Goal: Task Accomplishment & Management: Use online tool/utility

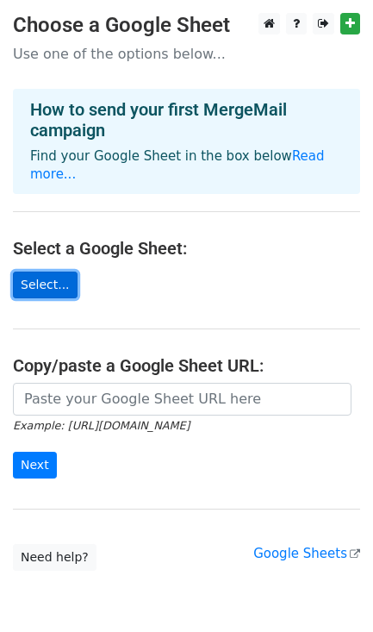
click at [34, 272] on link "Select..." at bounding box center [45, 285] width 65 height 27
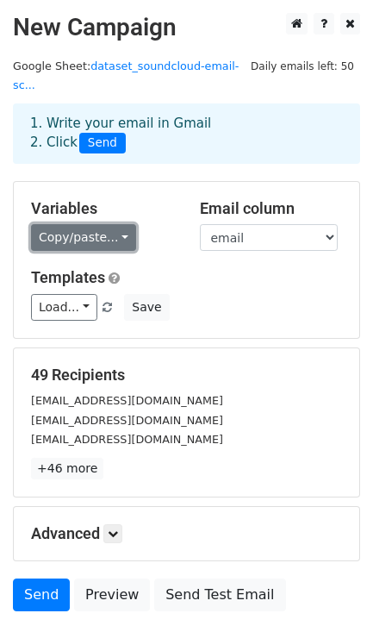
click at [106, 224] on link "Copy/paste..." at bounding box center [83, 237] width 105 height 27
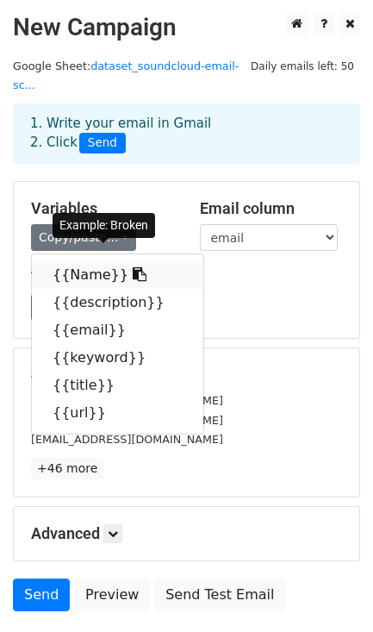
click at [103, 262] on link "{{Name}}" at bounding box center [118, 275] width 172 height 28
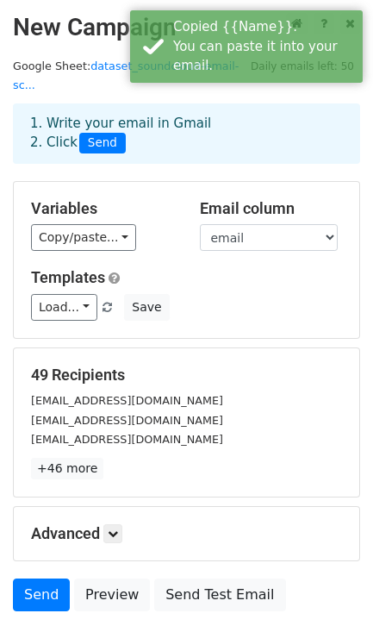
scroll to position [110, 0]
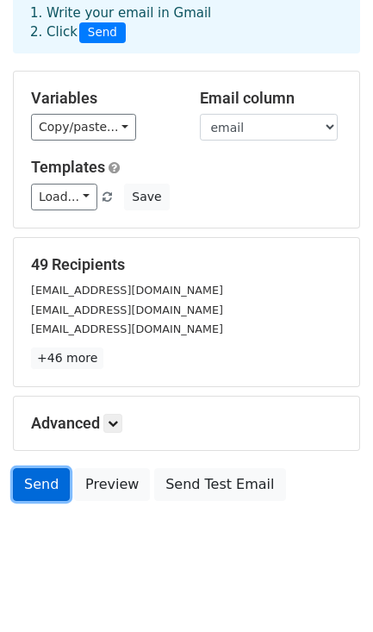
click at [39, 468] on link "Send" at bounding box center [41, 484] width 57 height 33
